Goal: Information Seeking & Learning: Learn about a topic

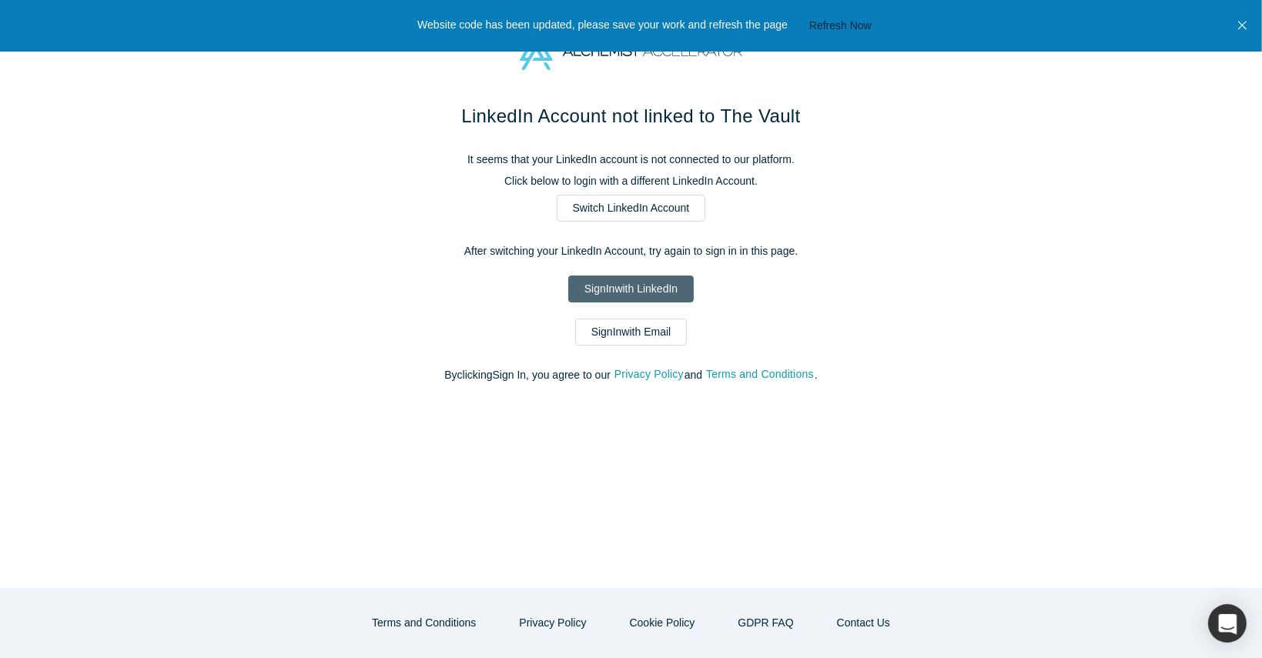
click at [603, 283] on link "Sign In with LinkedIn" at bounding box center [631, 289] width 126 height 27
